Goal: Find contact information: Find contact information

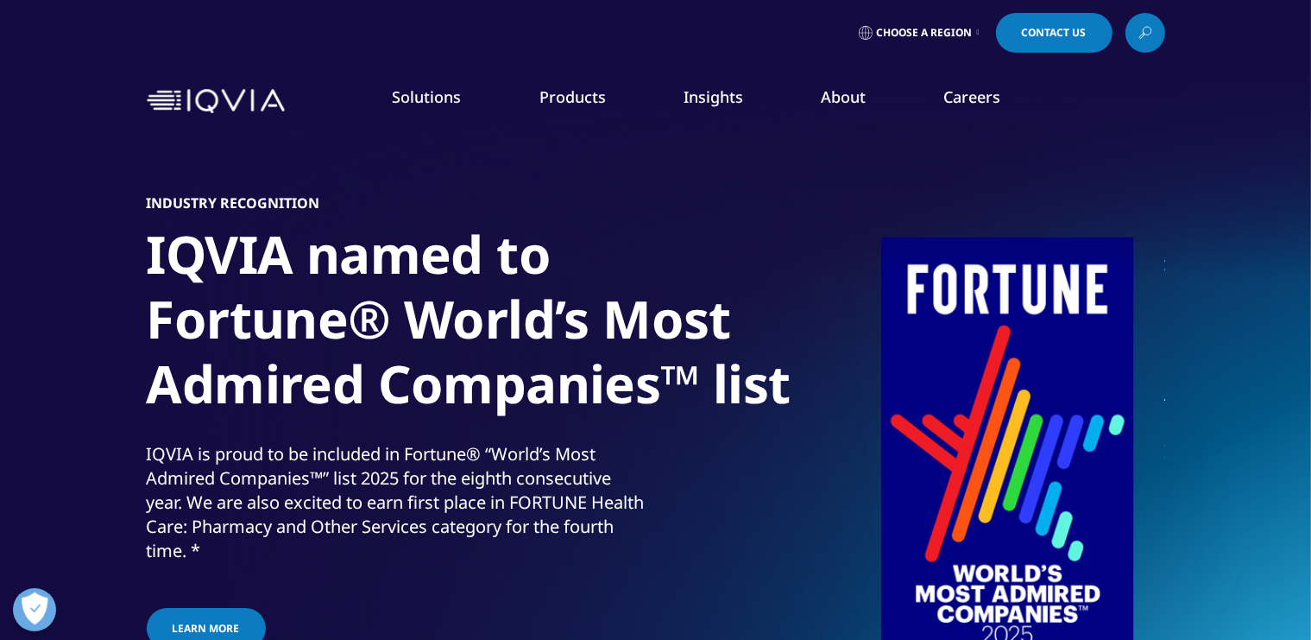
click at [1066, 33] on span "Contact Us" at bounding box center [1054, 33] width 65 height 10
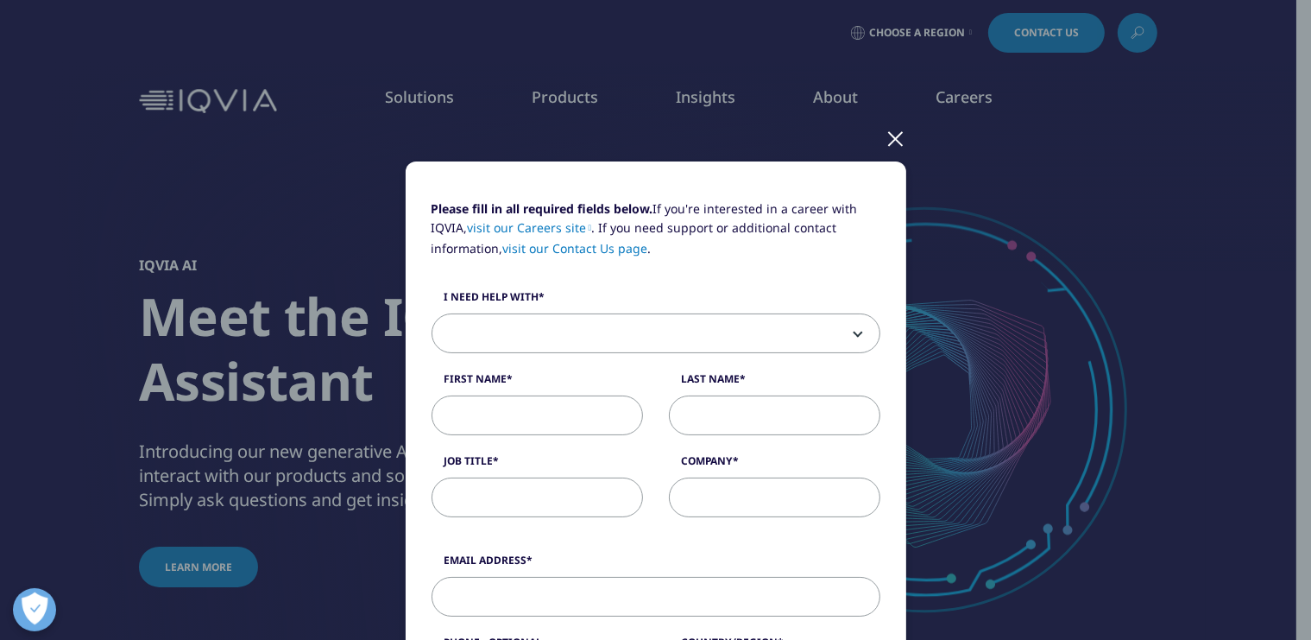
click at [890, 138] on div at bounding box center [897, 137] width 20 height 47
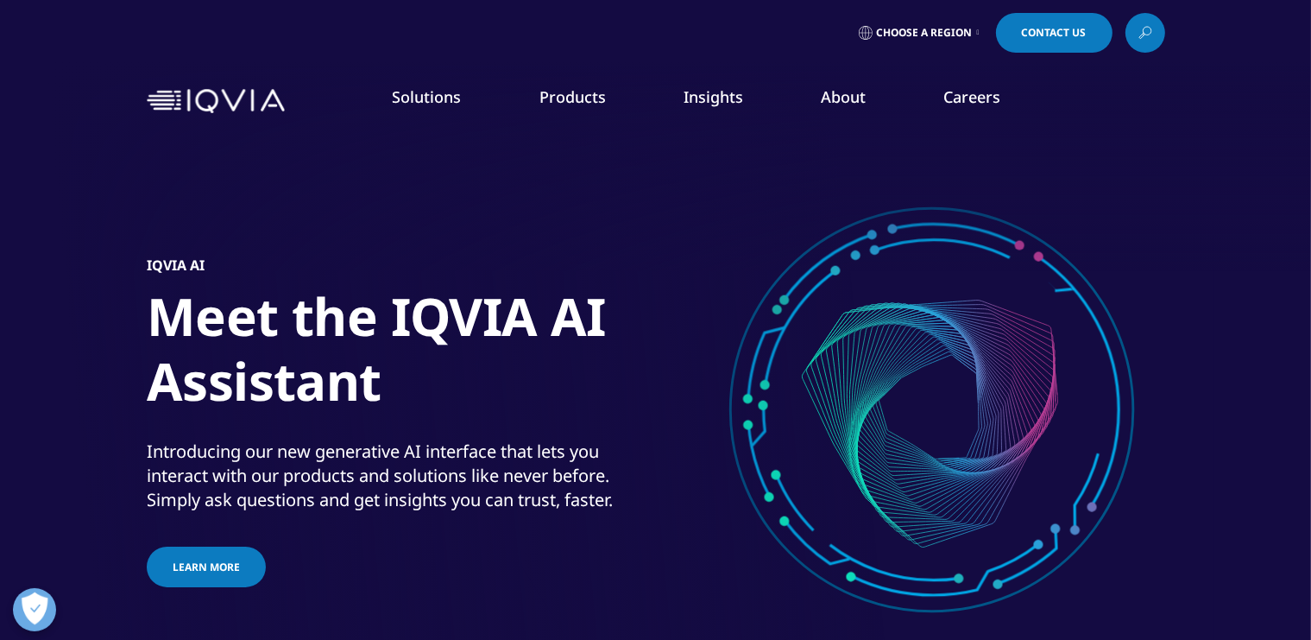
click at [924, 35] on span "Choose a Region" at bounding box center [925, 33] width 96 height 14
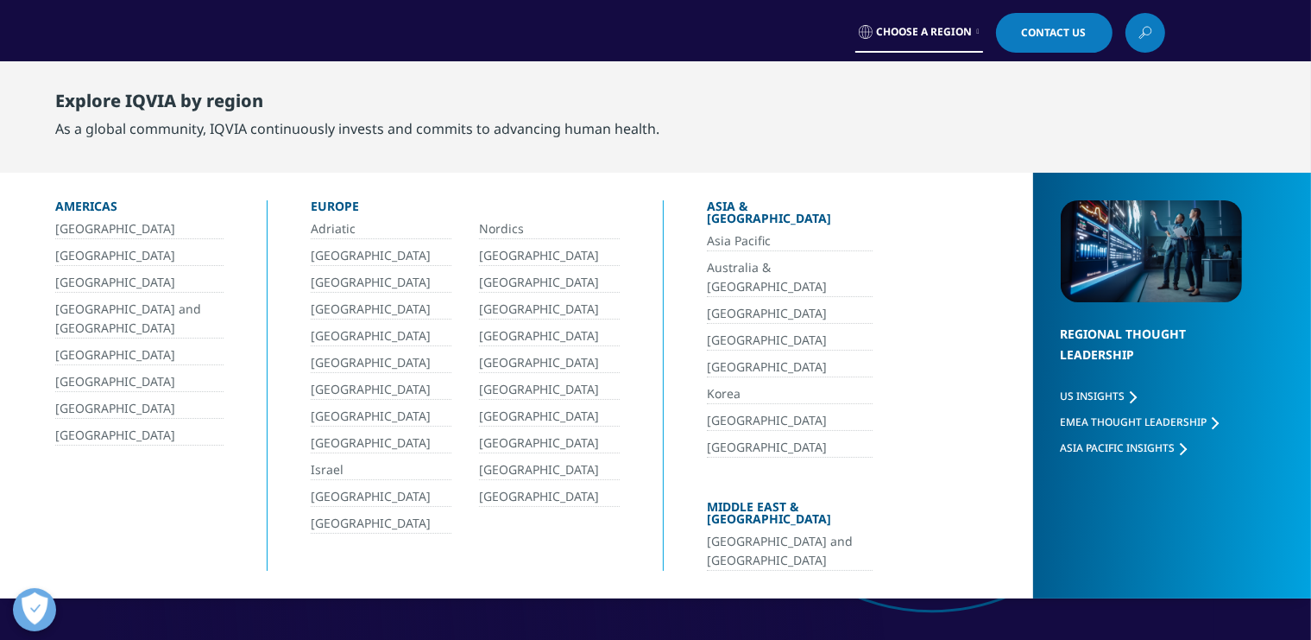
click at [714, 331] on link "[GEOGRAPHIC_DATA]" at bounding box center [790, 341] width 166 height 20
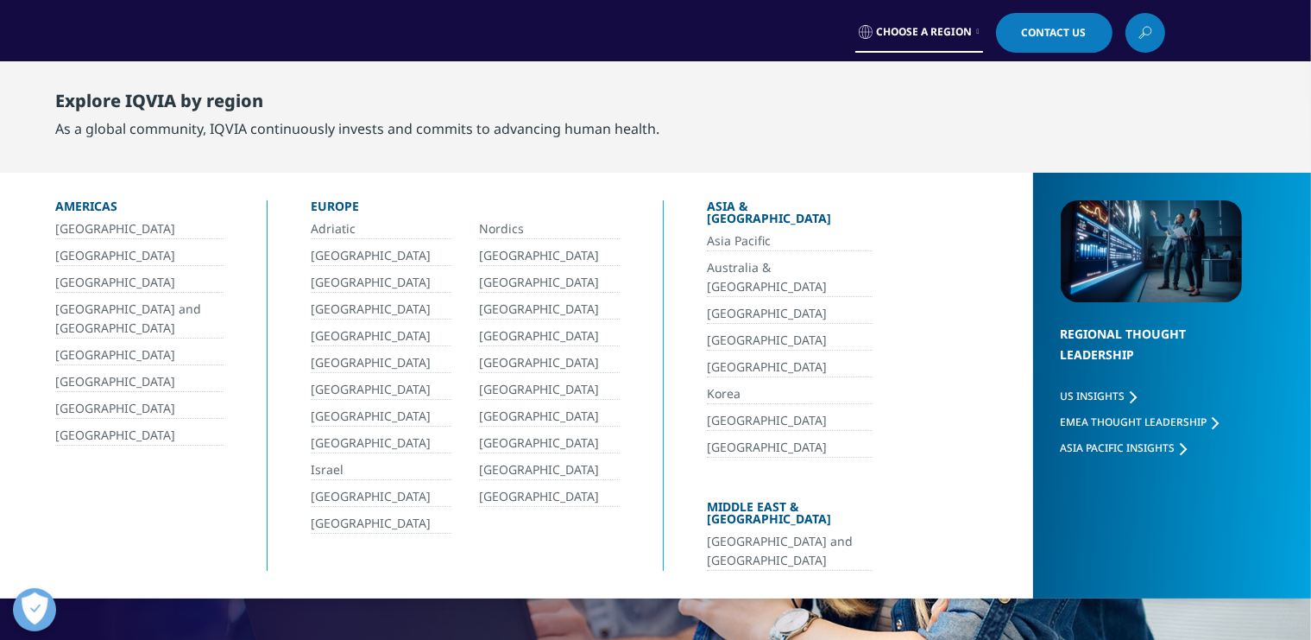
click at [714, 331] on link "[GEOGRAPHIC_DATA]" at bounding box center [790, 341] width 166 height 20
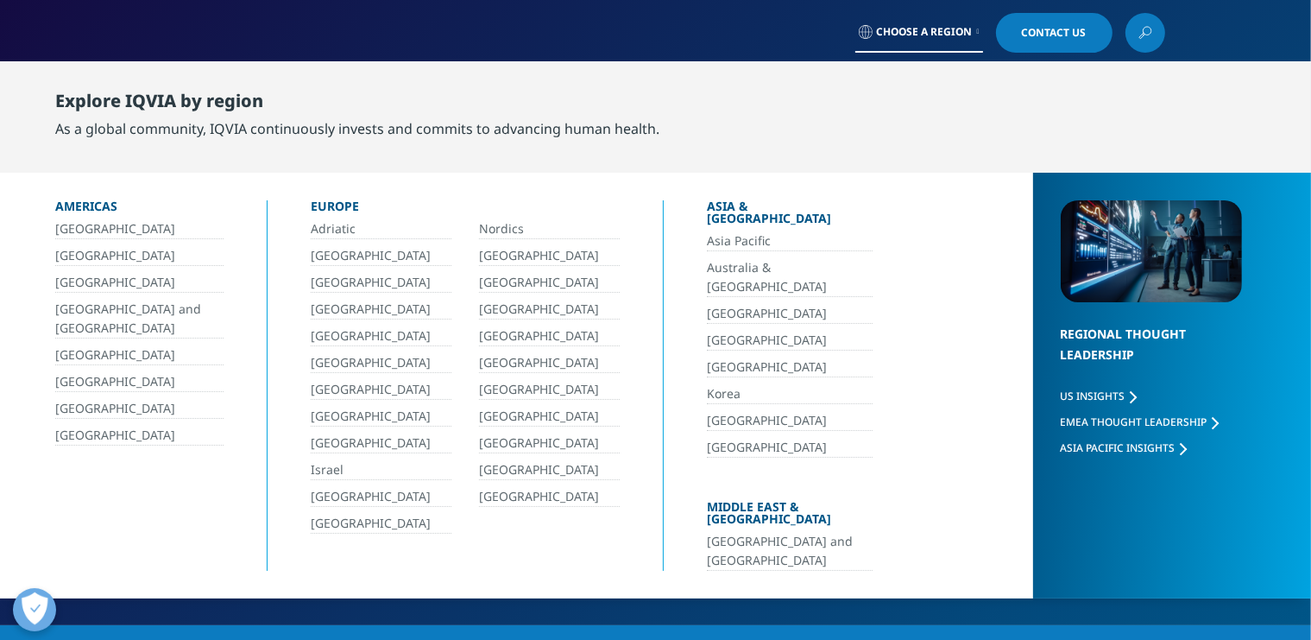
click at [722, 331] on link "[GEOGRAPHIC_DATA]" at bounding box center [790, 341] width 166 height 20
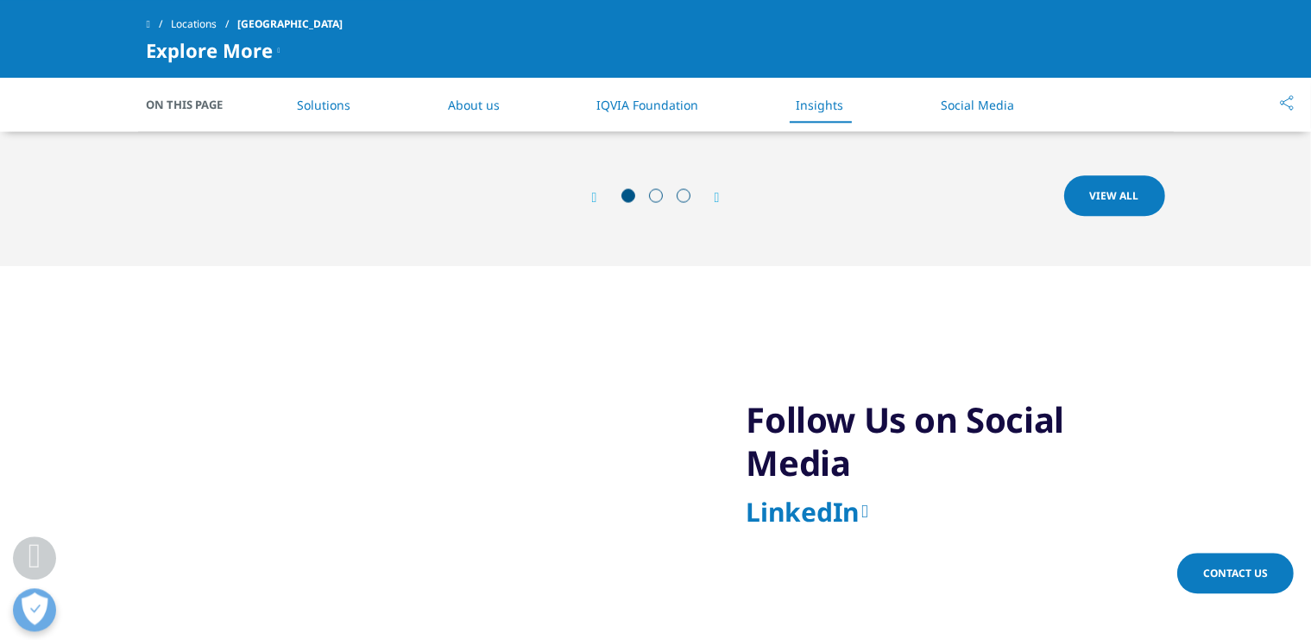
scroll to position [2735, 0]
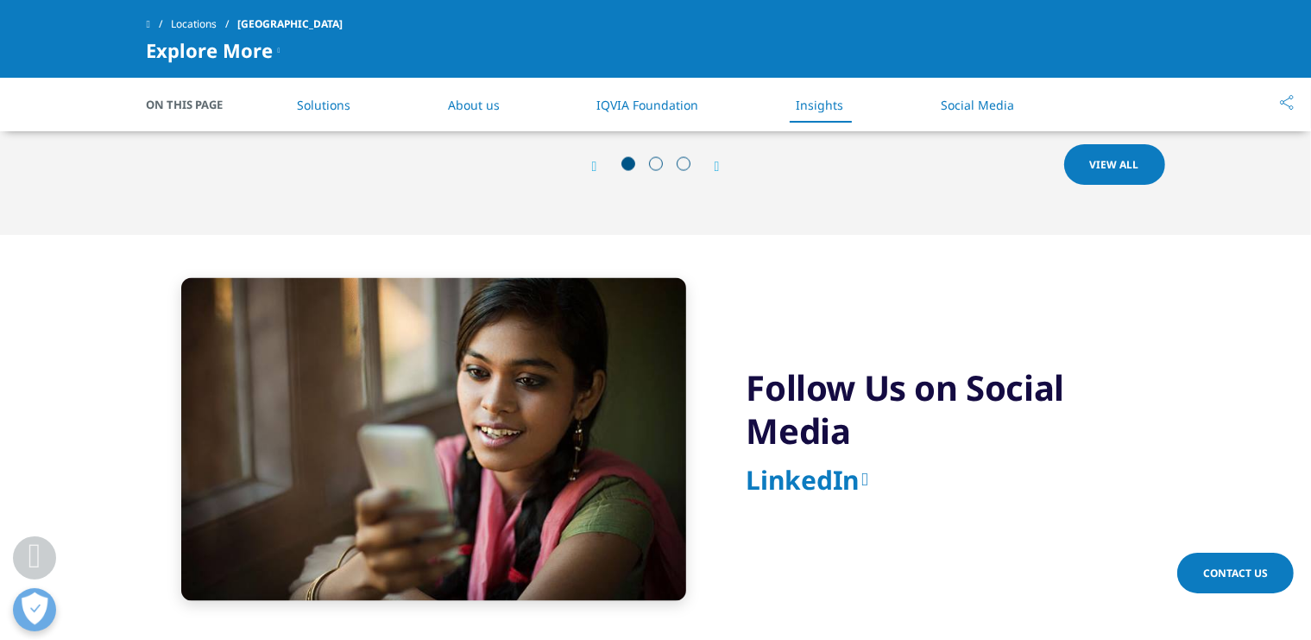
click at [1234, 572] on span "Contact Us" at bounding box center [1235, 572] width 65 height 15
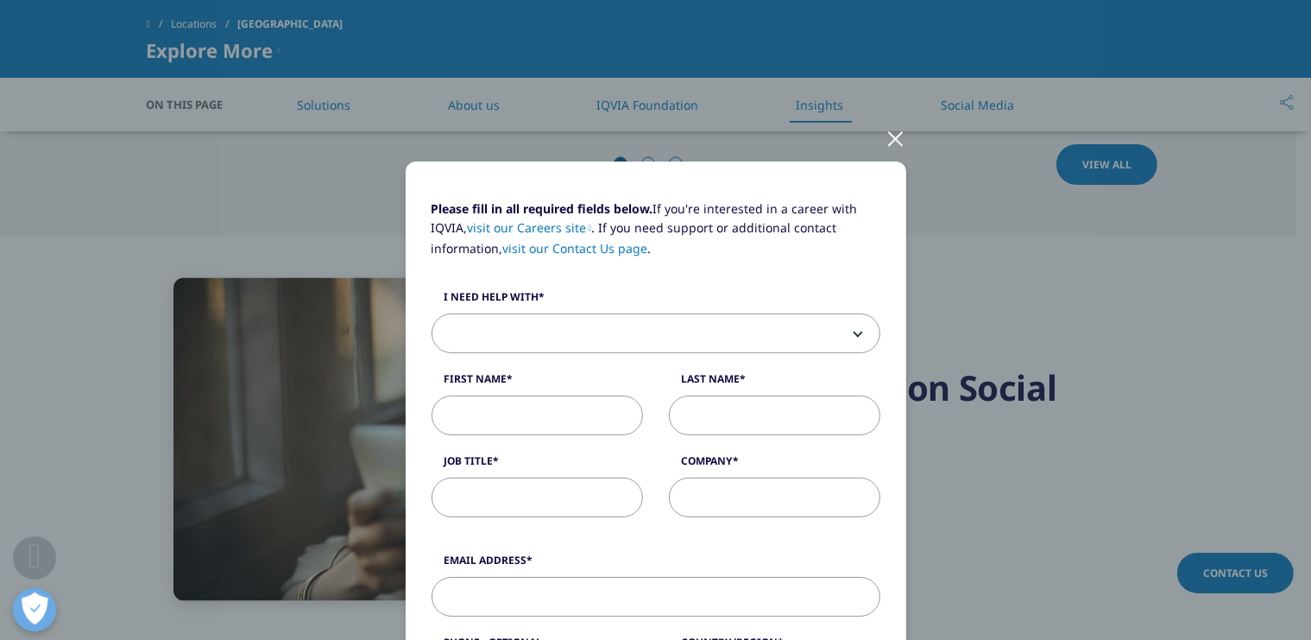
click at [887, 140] on div at bounding box center [897, 137] width 20 height 47
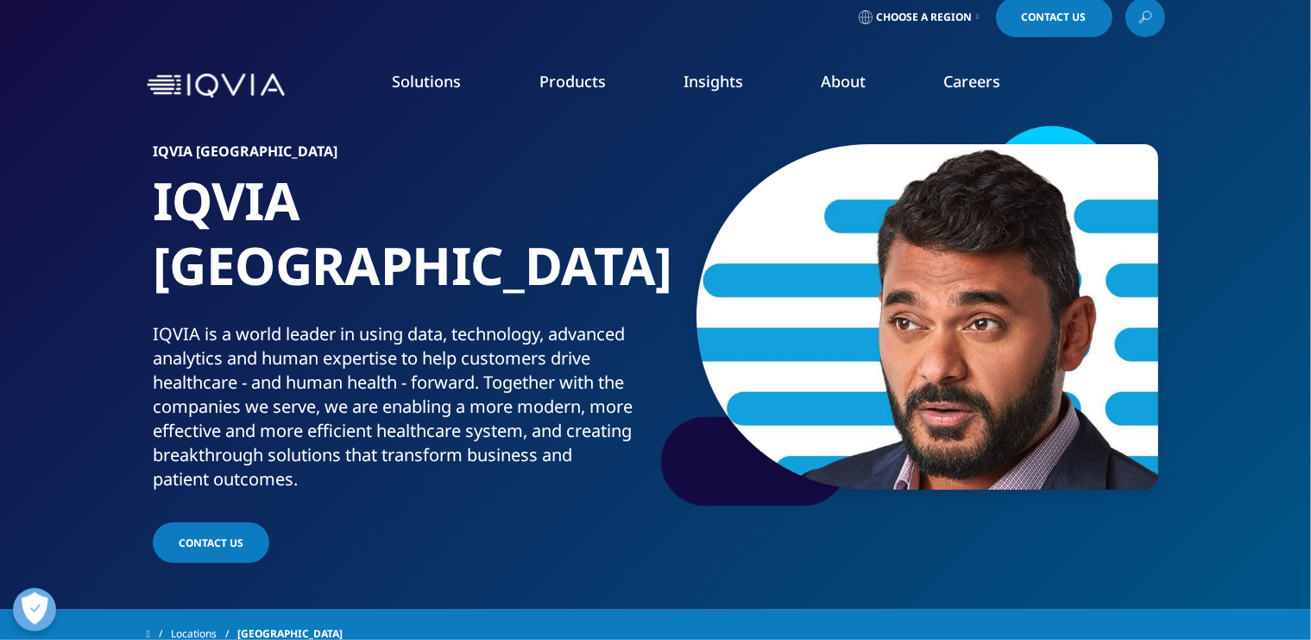
scroll to position [0, 0]
